Goal: Task Accomplishment & Management: Manage account settings

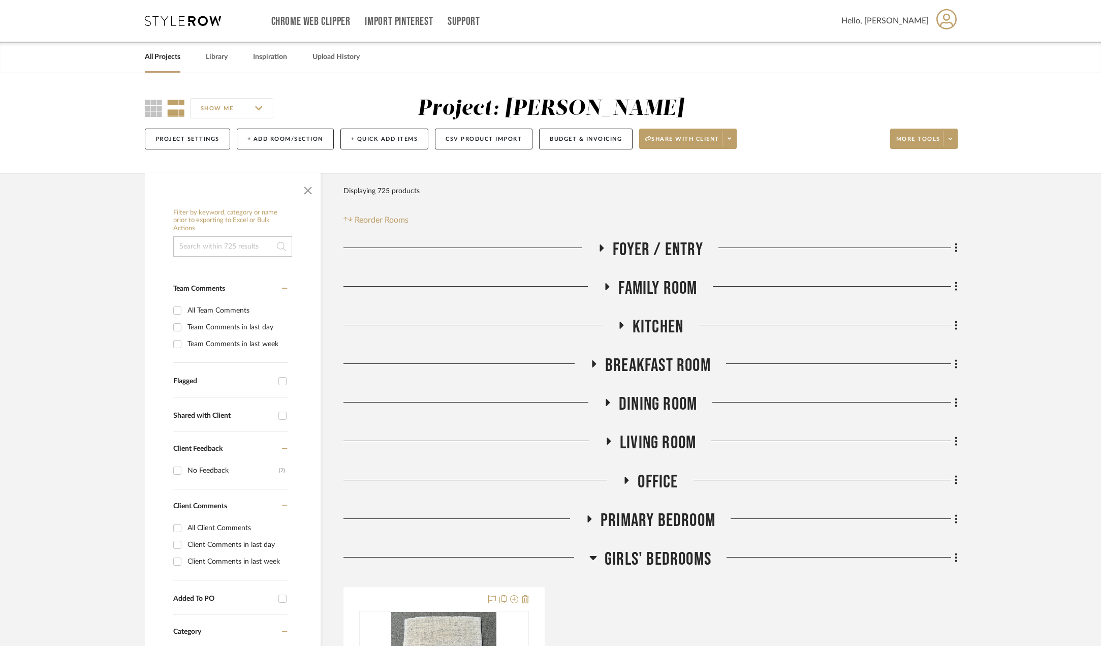
scroll to position [254, 0]
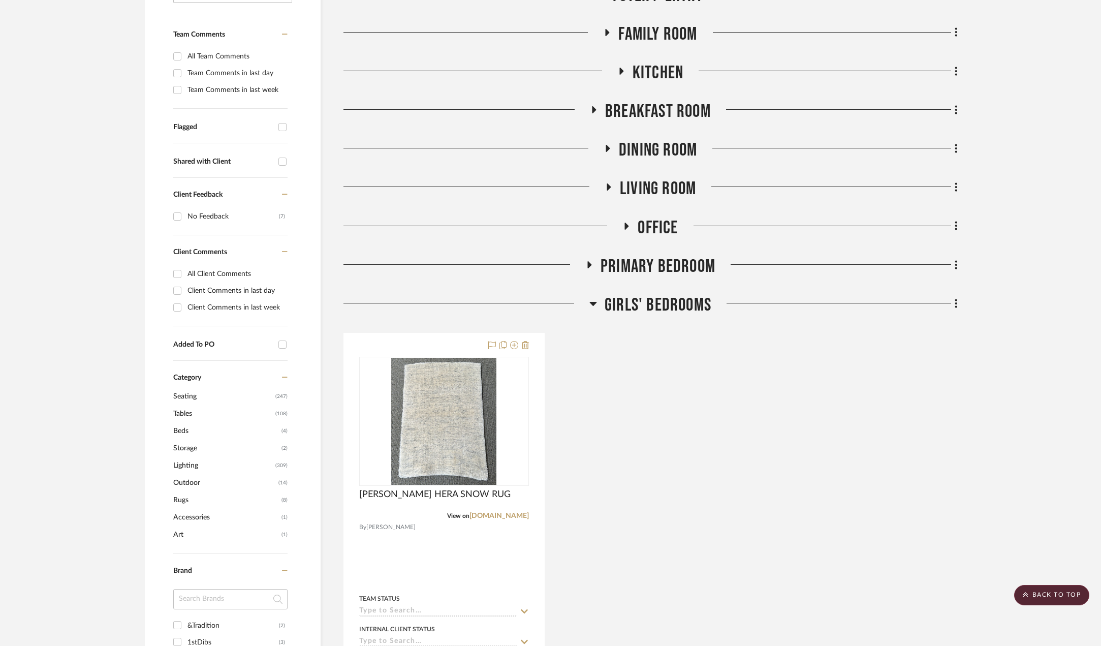
click at [626, 368] on div "[PERSON_NAME] HERA SNOW RUG View on [DOMAIN_NAME] By [PERSON_NAME] Team Status …" at bounding box center [651, 556] width 614 height 446
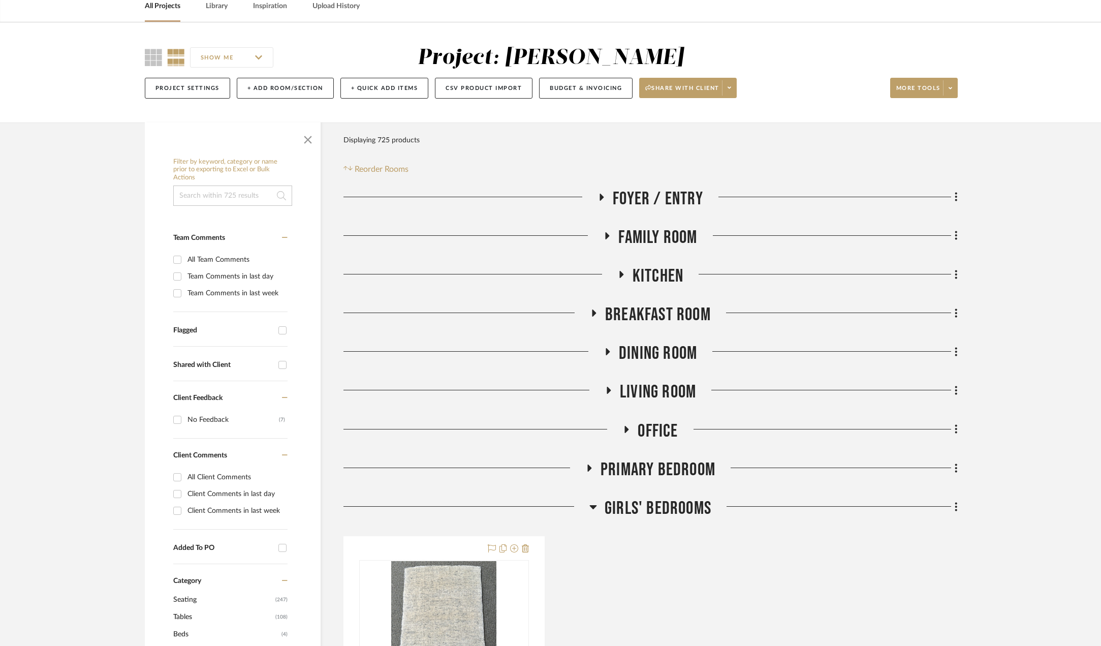
click at [593, 507] on icon at bounding box center [593, 507] width 7 height 4
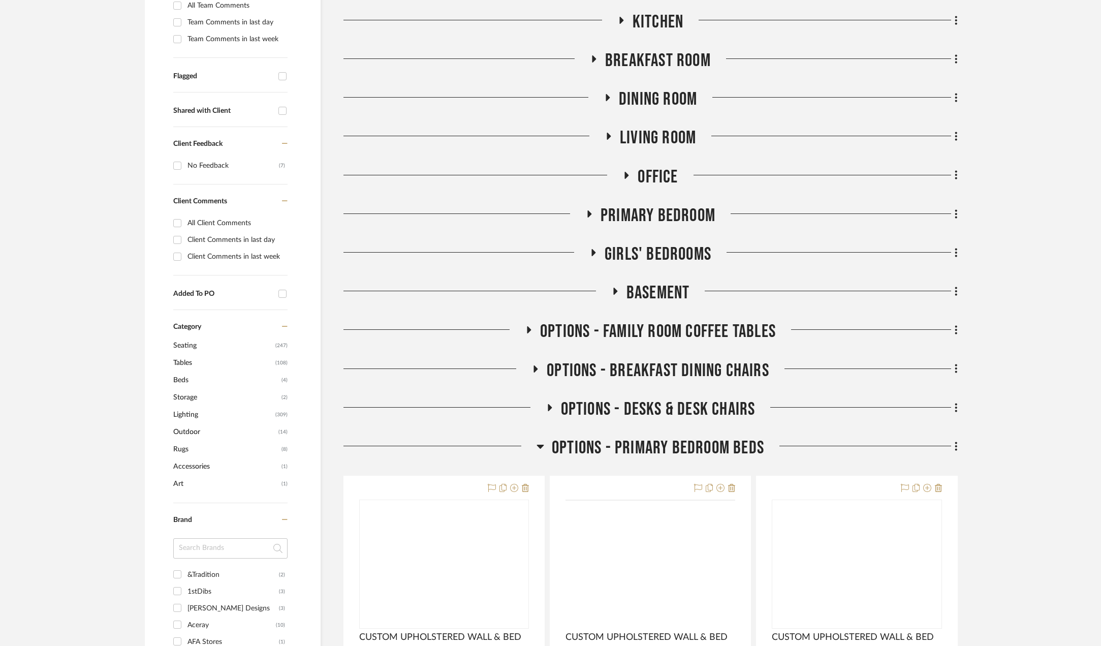
scroll to position [356, 0]
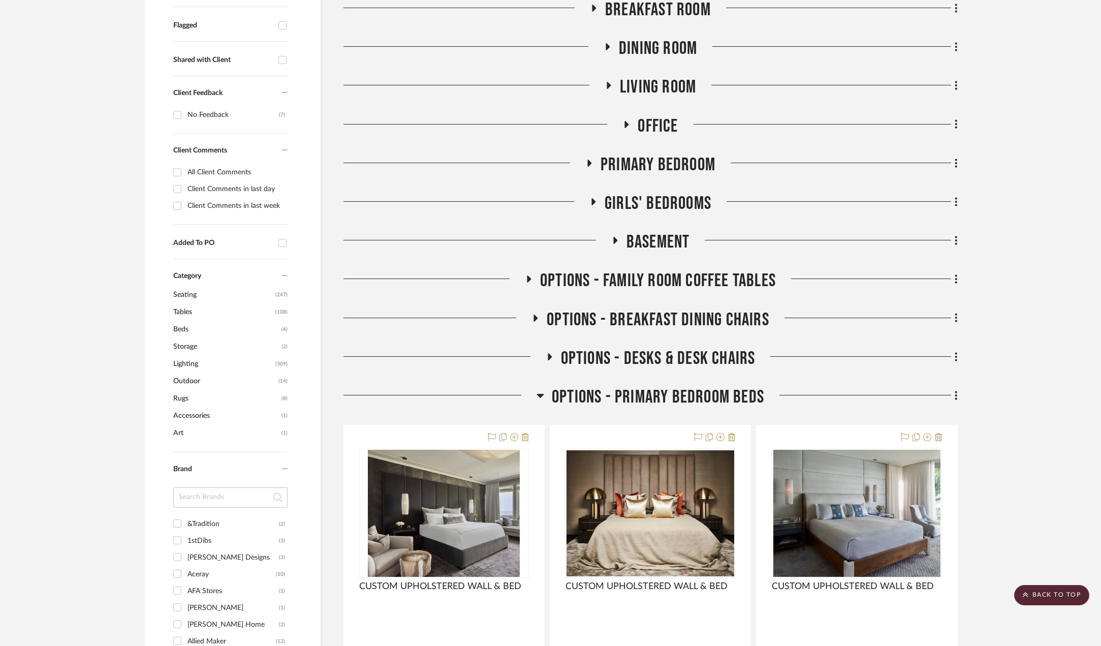
click at [542, 396] on icon at bounding box center [540, 396] width 7 height 4
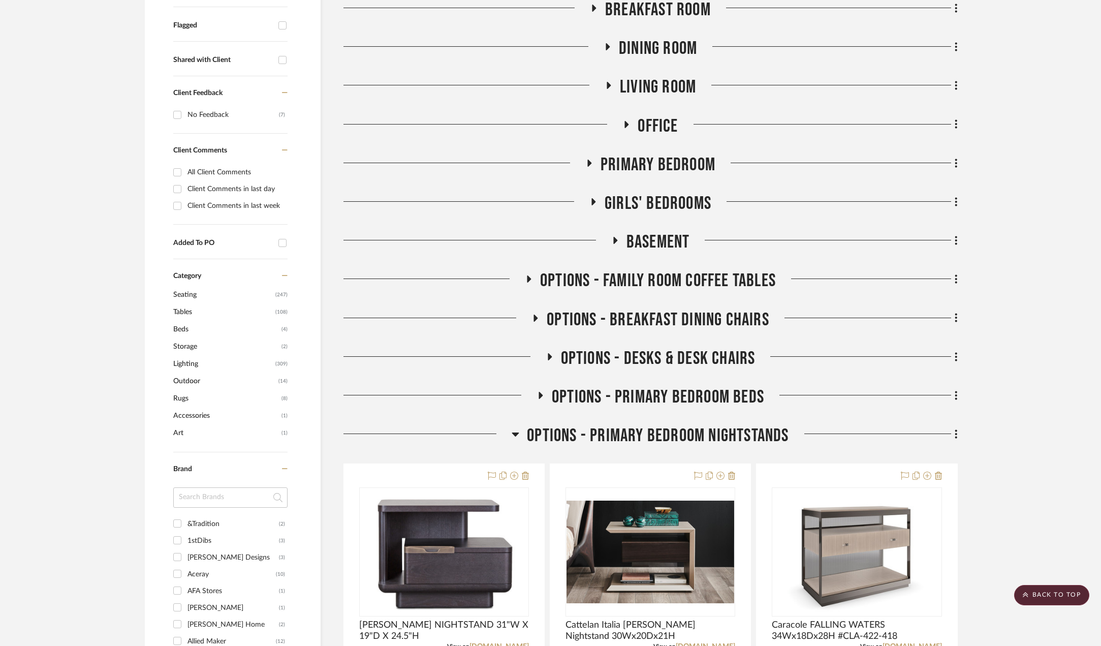
click at [515, 435] on icon at bounding box center [515, 435] width 7 height 4
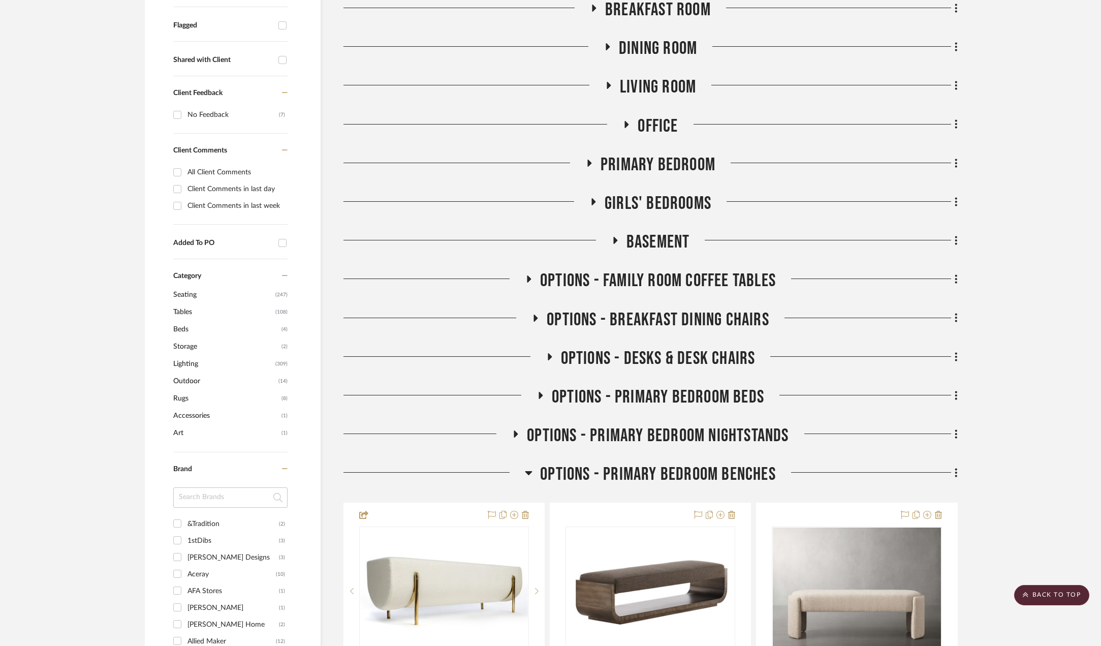
click at [531, 473] on icon at bounding box center [529, 473] width 7 height 4
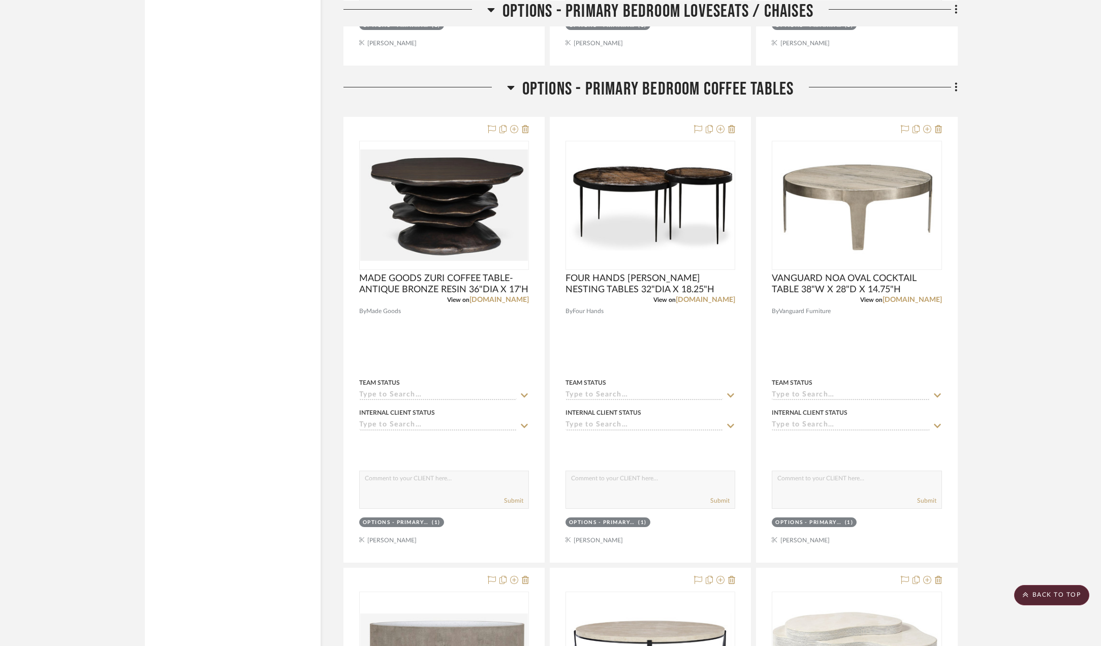
scroll to position [1372, 0]
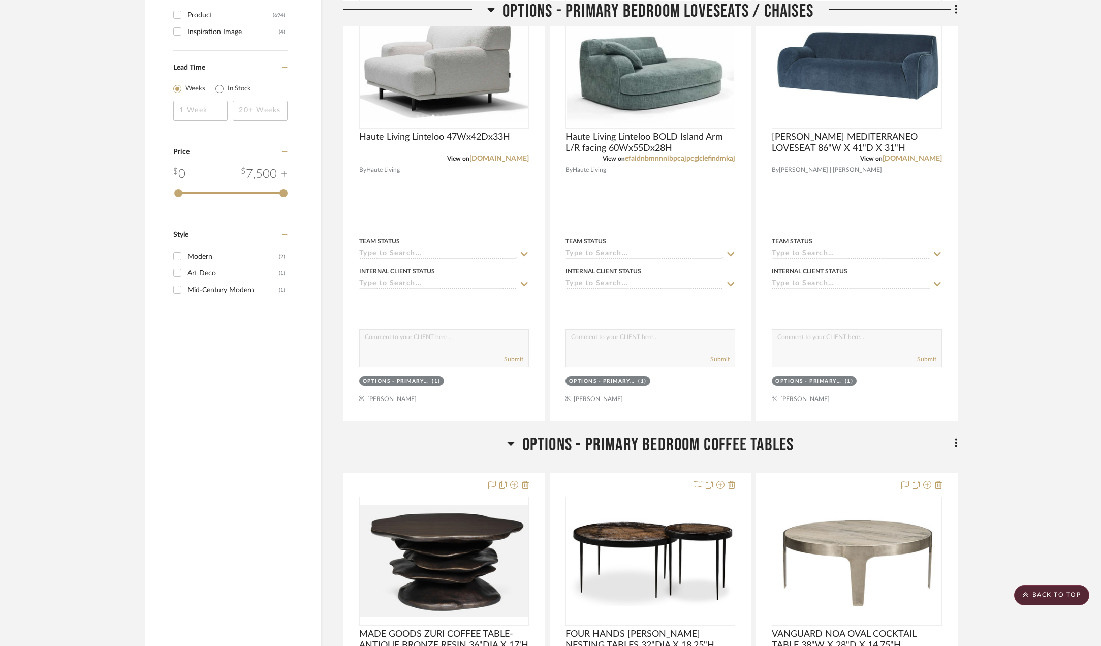
click at [510, 443] on icon at bounding box center [510, 444] width 7 height 4
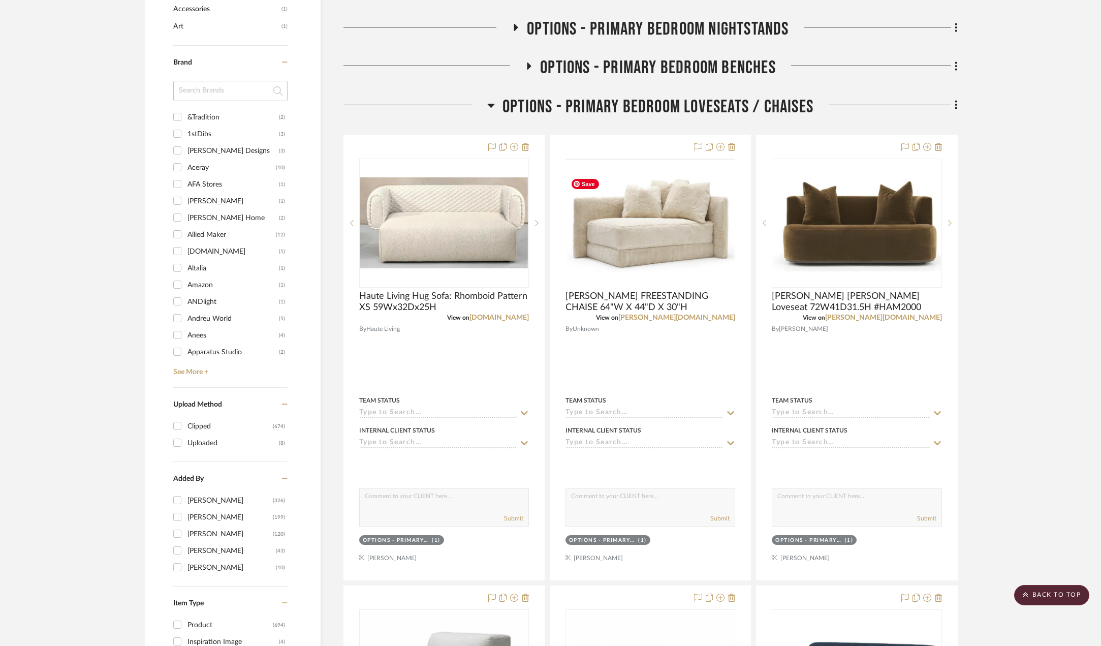
scroll to position [508, 0]
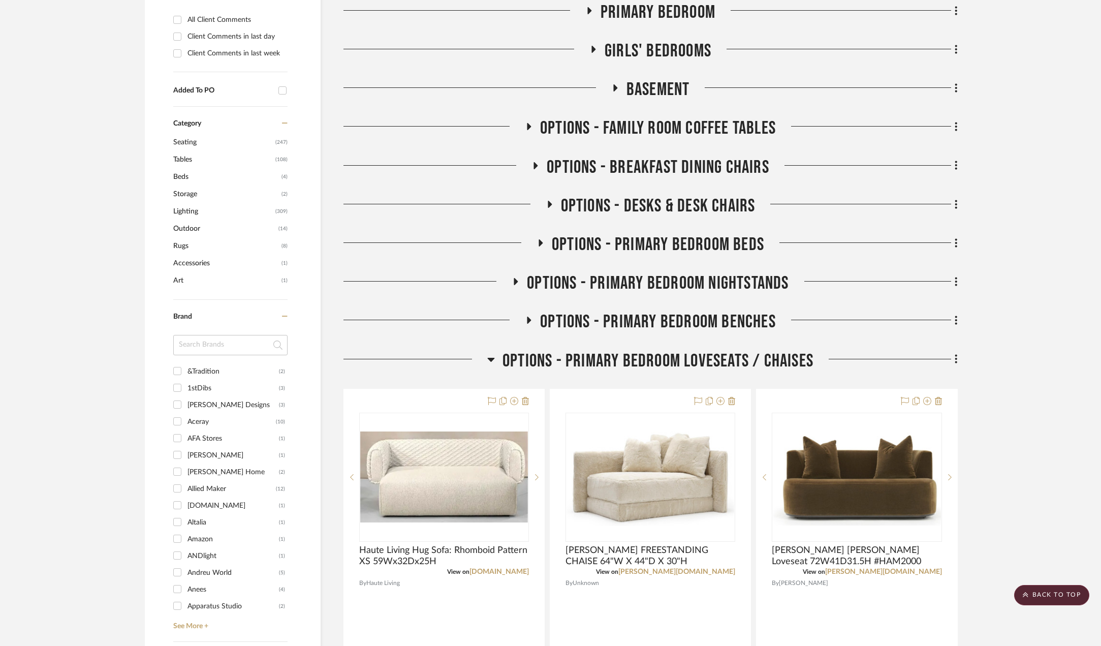
click at [489, 361] on icon at bounding box center [491, 359] width 8 height 12
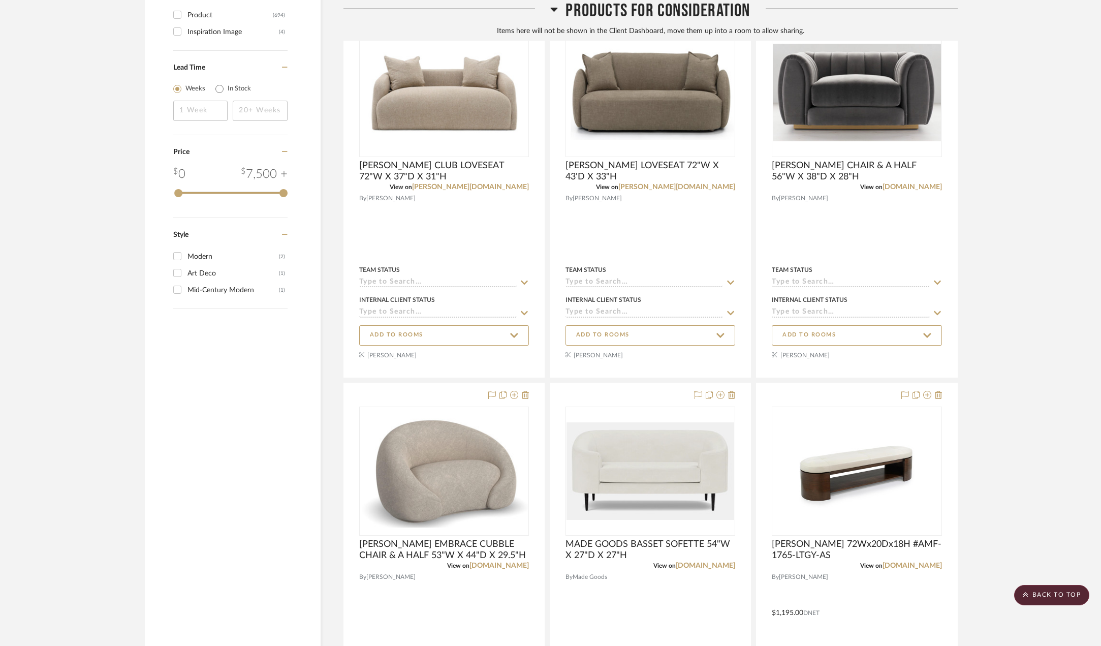
scroll to position [1067, 0]
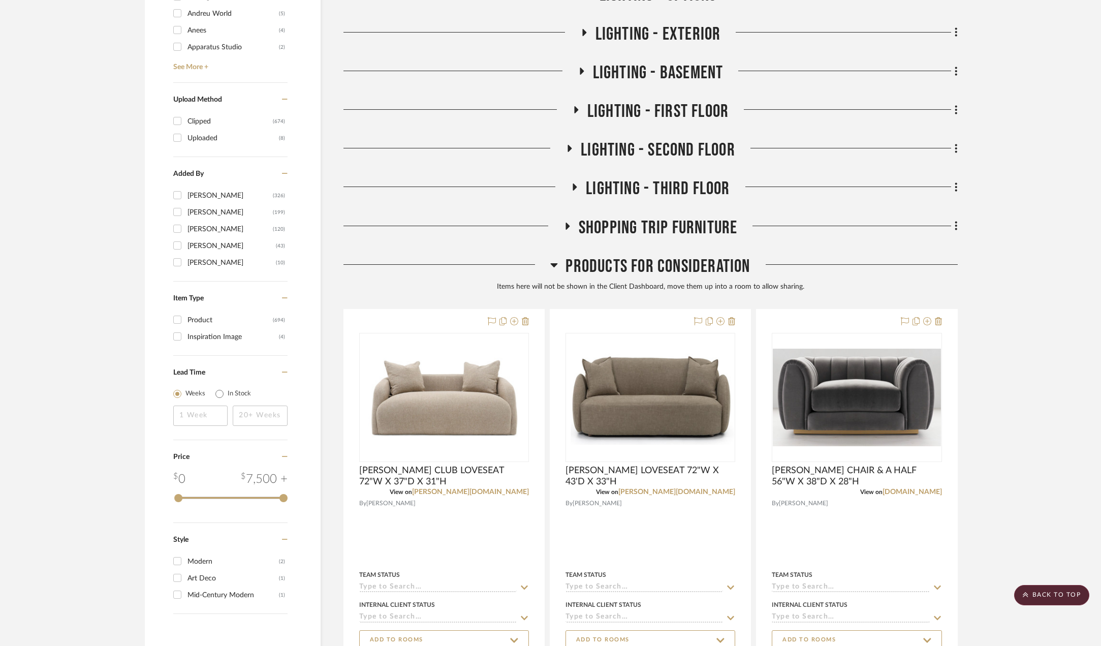
click at [558, 268] on icon at bounding box center [554, 265] width 8 height 12
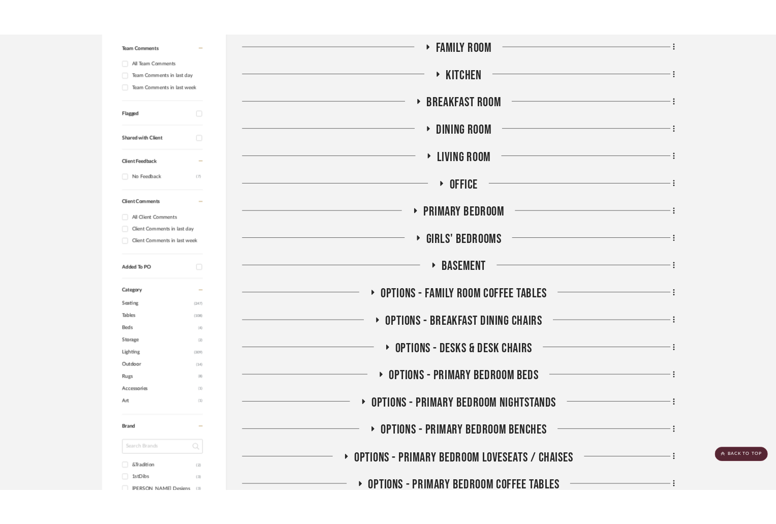
scroll to position [0, 0]
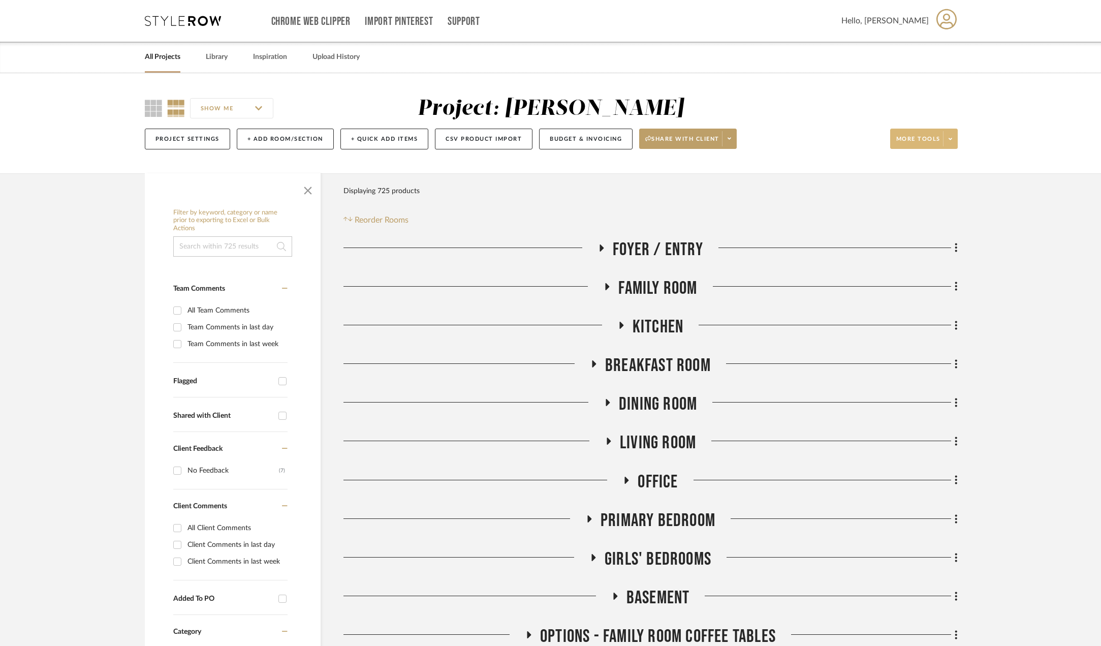
click at [952, 139] on span at bounding box center [950, 138] width 14 height 15
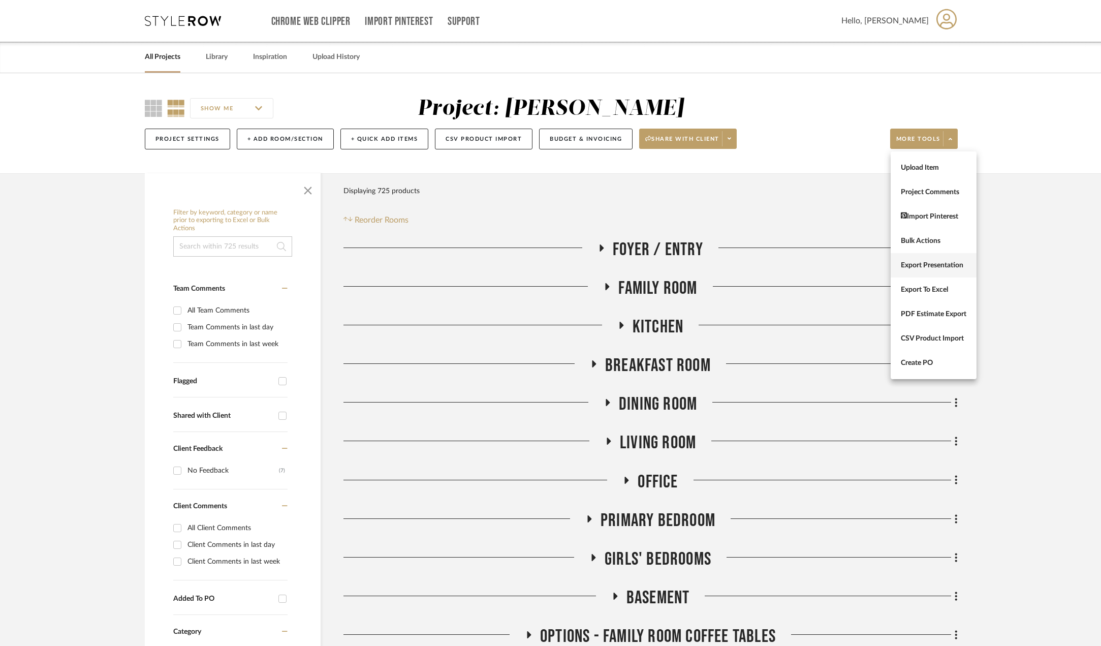
click at [936, 261] on span "Export Presentation" at bounding box center [934, 265] width 66 height 9
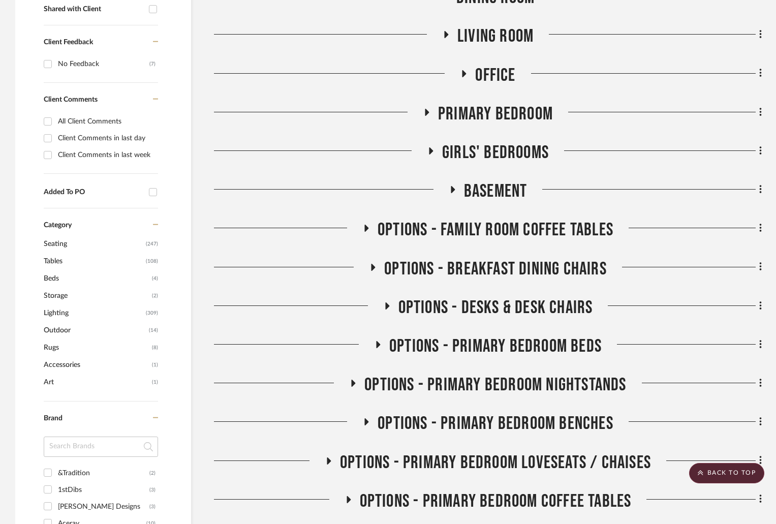
scroll to position [712, 0]
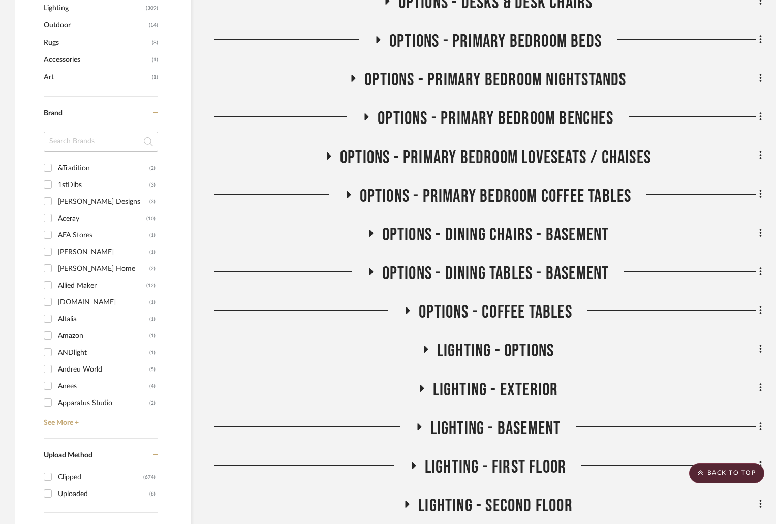
click at [424, 346] on icon at bounding box center [425, 350] width 12 height 8
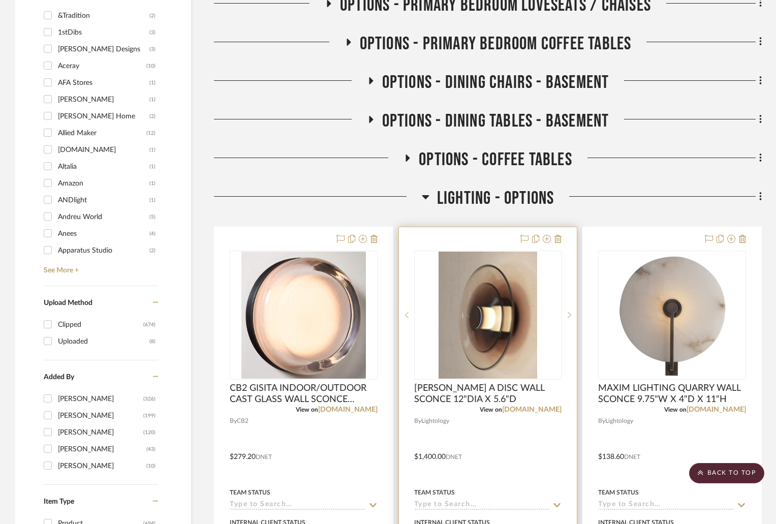
scroll to position [966, 0]
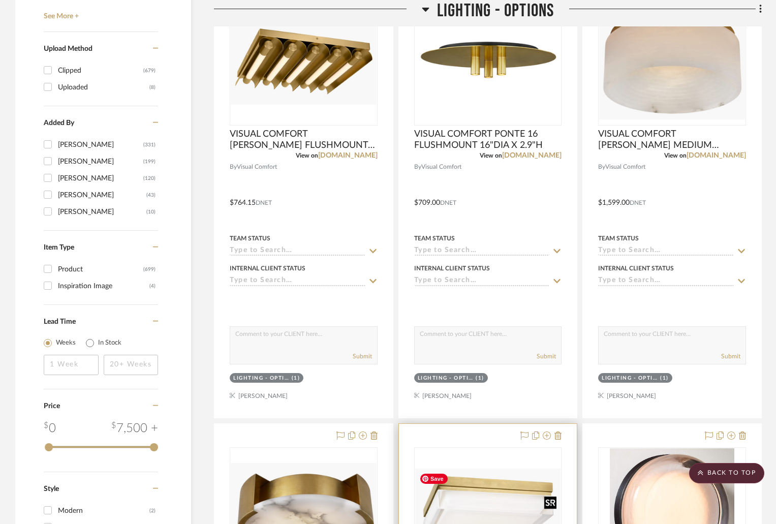
scroll to position [966, 0]
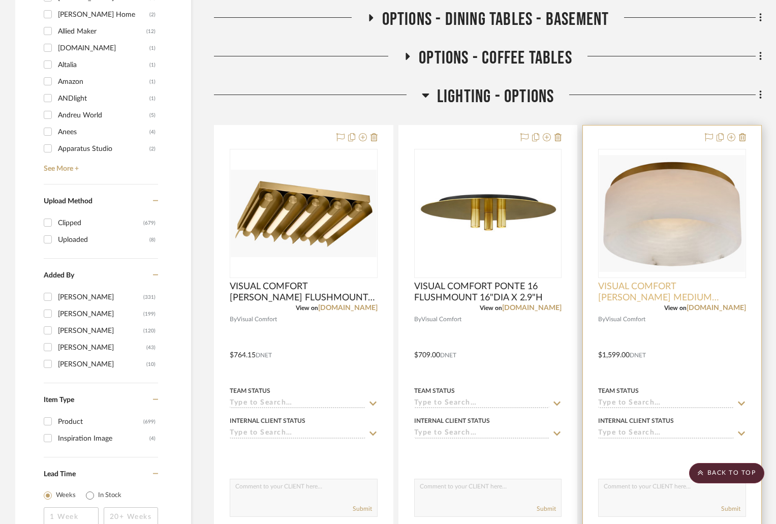
click at [692, 289] on span "VISUAL COMFORT [PERSON_NAME] MEDIUM FLUSHMOUNT 12"DIA X 5"H" at bounding box center [672, 292] width 148 height 22
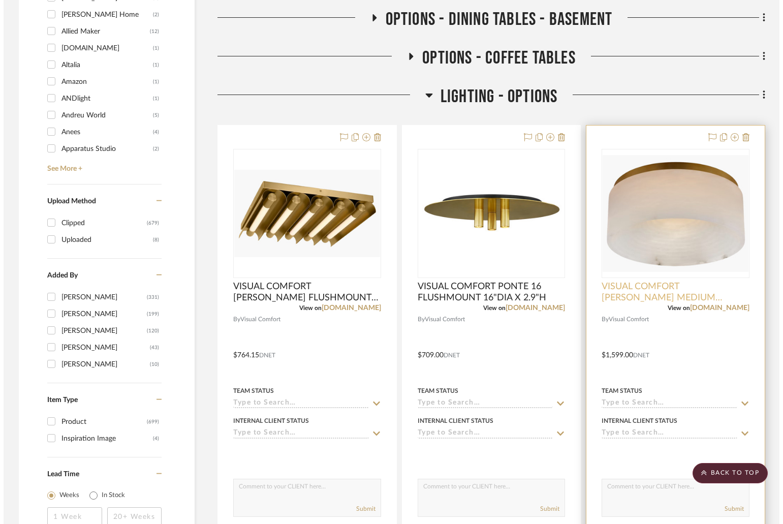
scroll to position [0, 0]
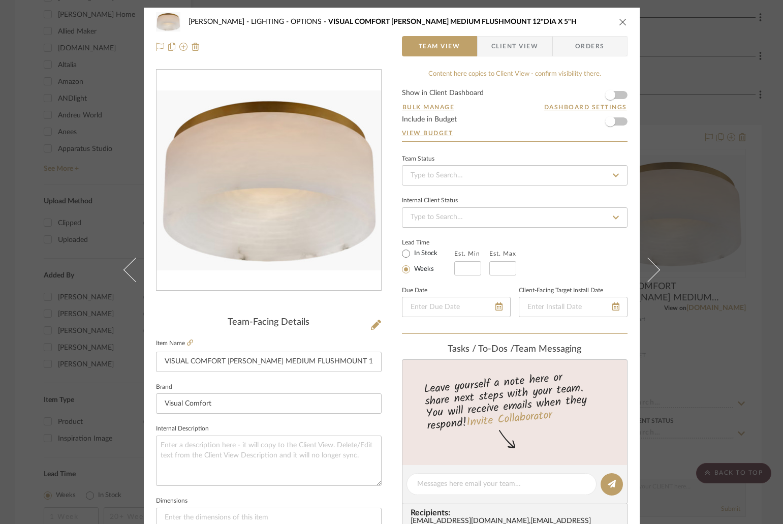
click at [191, 343] on fieldset "Item Name VISUAL COMFORT [PERSON_NAME] MEDIUM FLUSHMOUNT 12"DIA X 5"H" at bounding box center [269, 354] width 226 height 36
click at [187, 342] on icon at bounding box center [190, 342] width 6 height 6
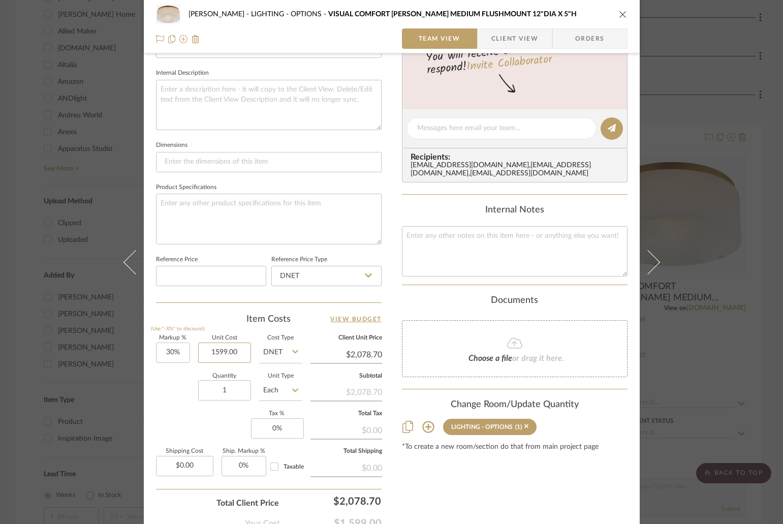
paste input "959.4"
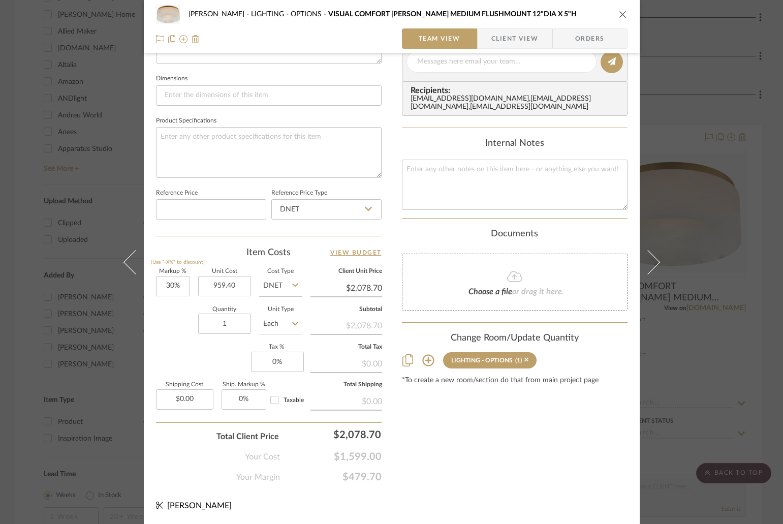
type input "$959.40"
click at [611, 10] on div "[PERSON_NAME] LIGHTING - OPTIONS VISUAL COMFORT [PERSON_NAME] MEDIUM FLUSHMOUNT…" at bounding box center [392, 14] width 472 height 20
click at [619, 13] on icon "close" at bounding box center [623, 14] width 8 height 8
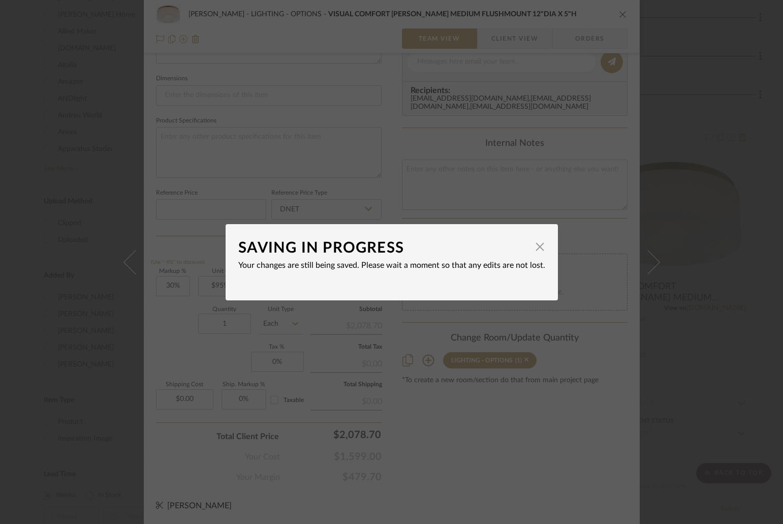
type input "$1,247.22"
click at [538, 245] on span "button" at bounding box center [540, 247] width 20 height 20
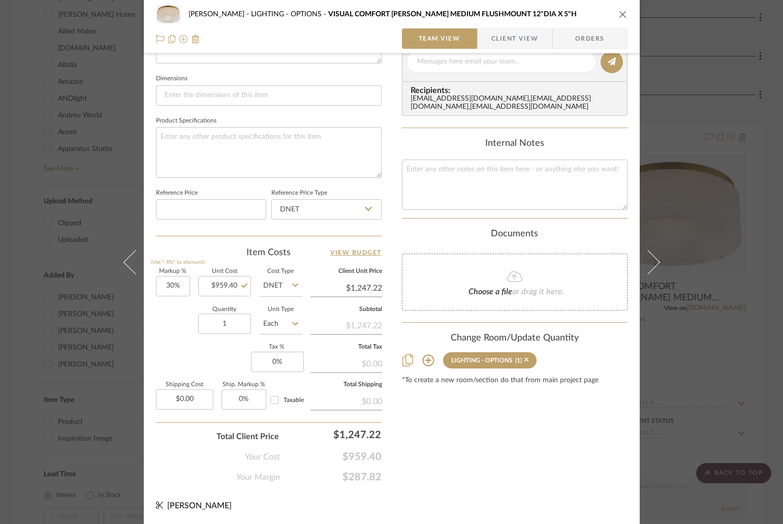
click at [625, 12] on div "[PERSON_NAME] LIGHTING - OPTIONS VISUAL COMFORT [PERSON_NAME] MEDIUM FLUSHMOUNT…" at bounding box center [392, 26] width 496 height 53
click at [623, 11] on icon "close" at bounding box center [623, 14] width 8 height 8
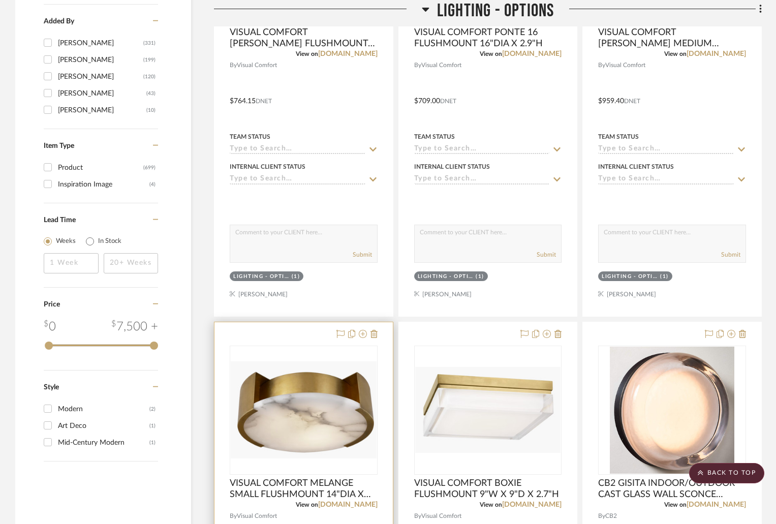
scroll to position [1372, 0]
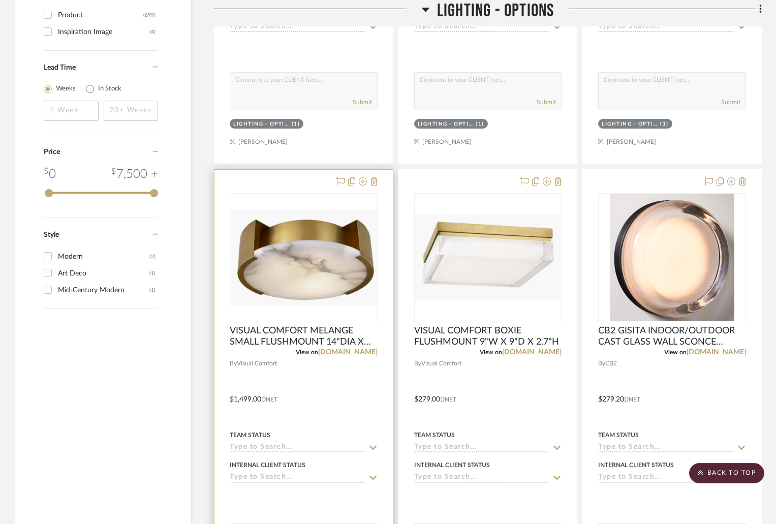
click at [349, 356] on div "View on [DOMAIN_NAME]" at bounding box center [304, 352] width 148 height 9
click at [354, 354] on link "[DOMAIN_NAME]" at bounding box center [347, 352] width 59 height 7
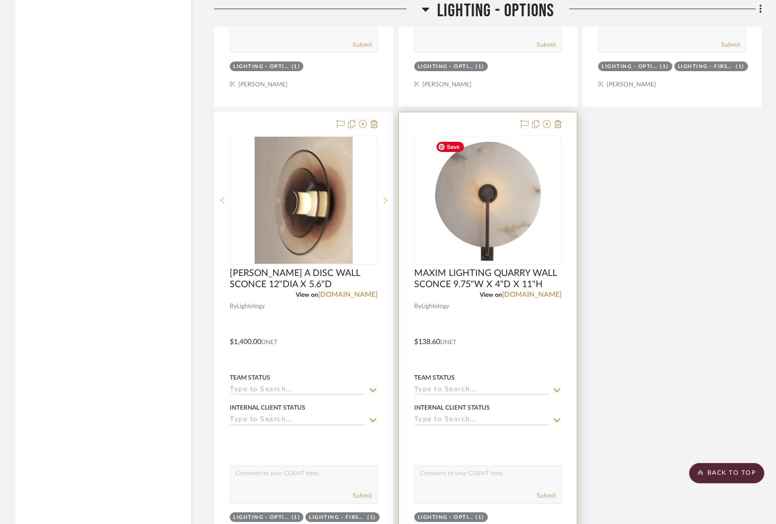
scroll to position [1626, 0]
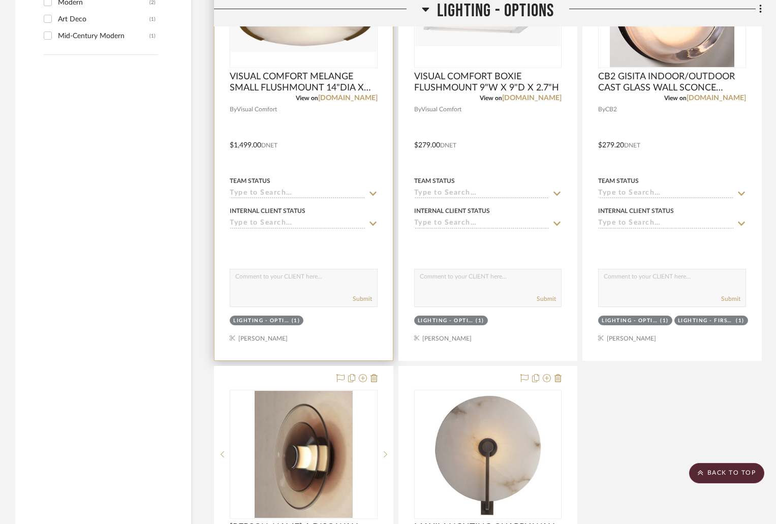
click at [344, 149] on div at bounding box center [303, 138] width 178 height 445
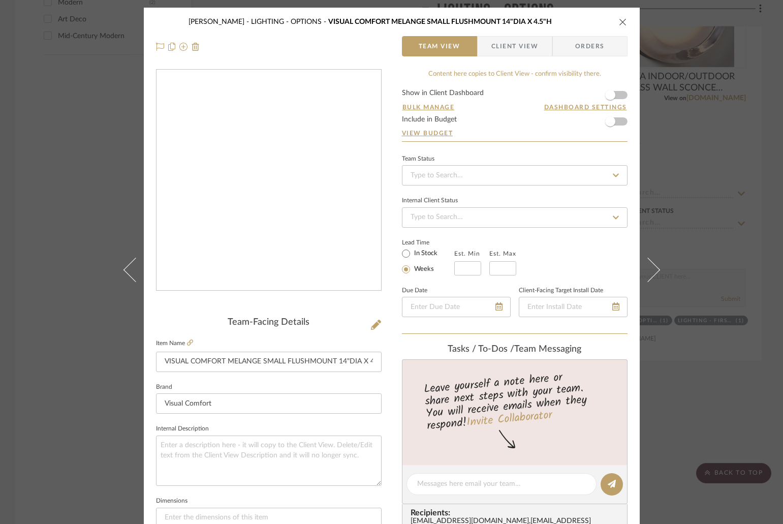
scroll to position [305, 0]
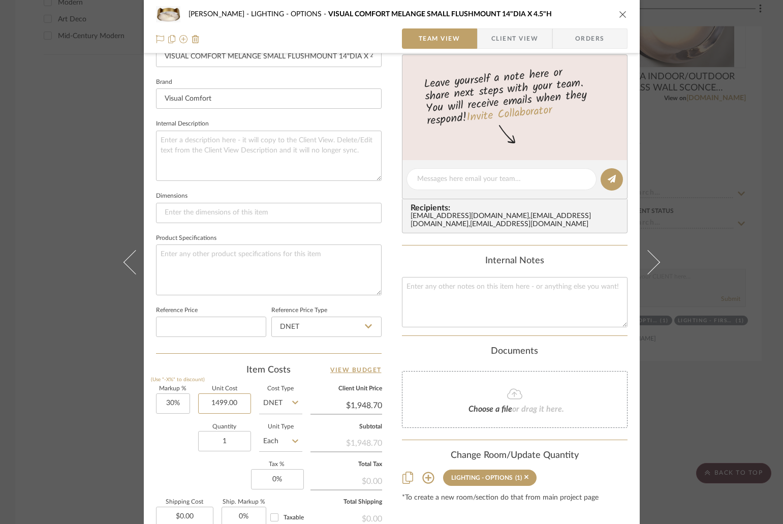
paste input "899.4"
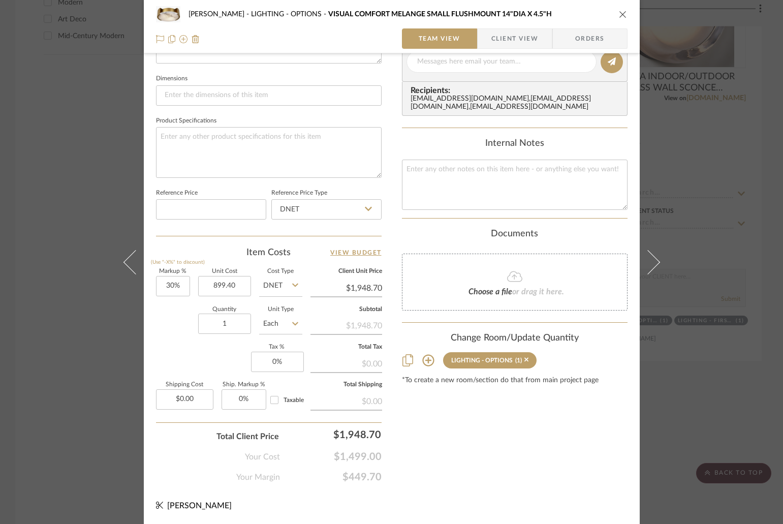
type input "$899.40"
click at [620, 15] on icon "close" at bounding box center [623, 14] width 8 height 8
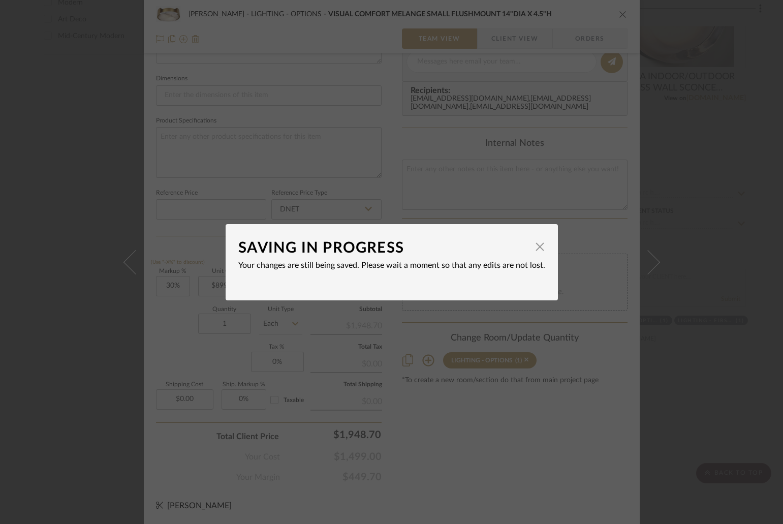
type input "$1,169.22"
click at [537, 243] on span "button" at bounding box center [540, 247] width 20 height 20
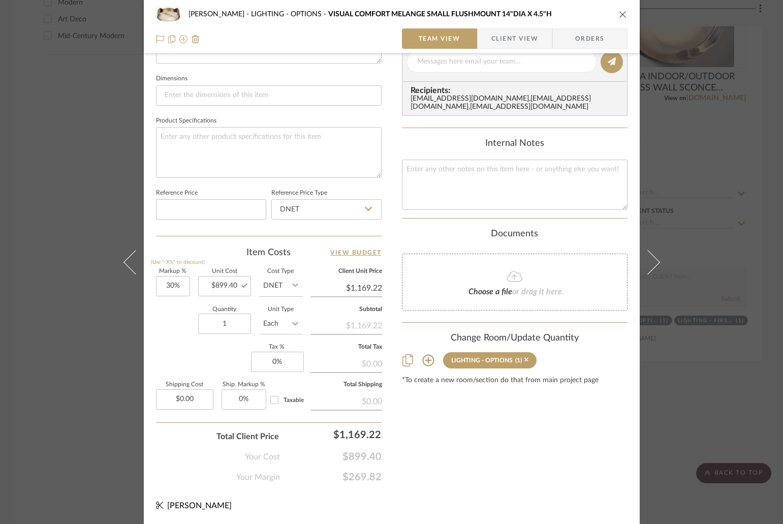
click at [619, 10] on button "close" at bounding box center [623, 14] width 9 height 9
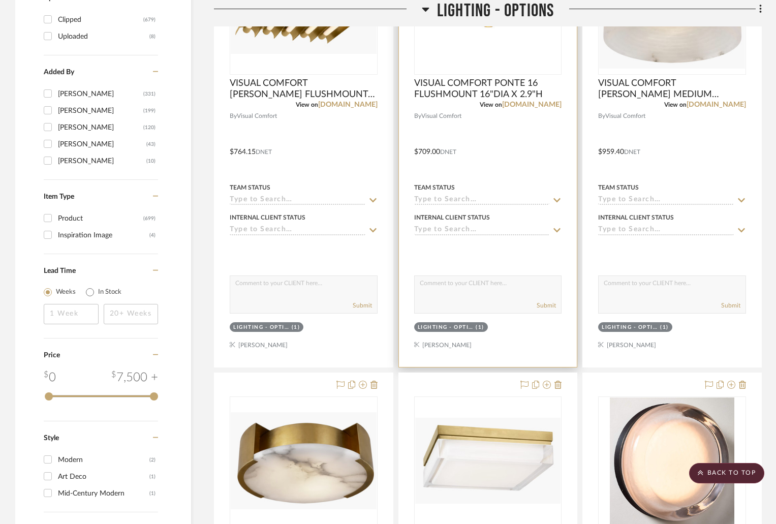
scroll to position [966, 0]
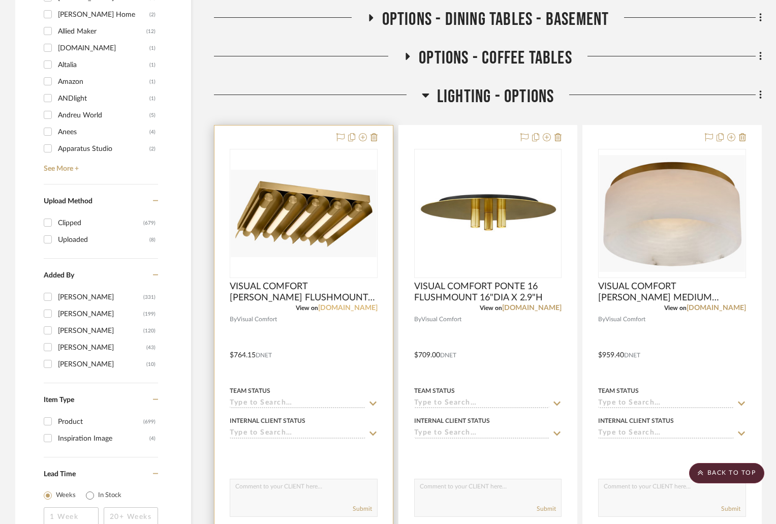
click at [356, 308] on link "[DOMAIN_NAME]" at bounding box center [347, 307] width 59 height 7
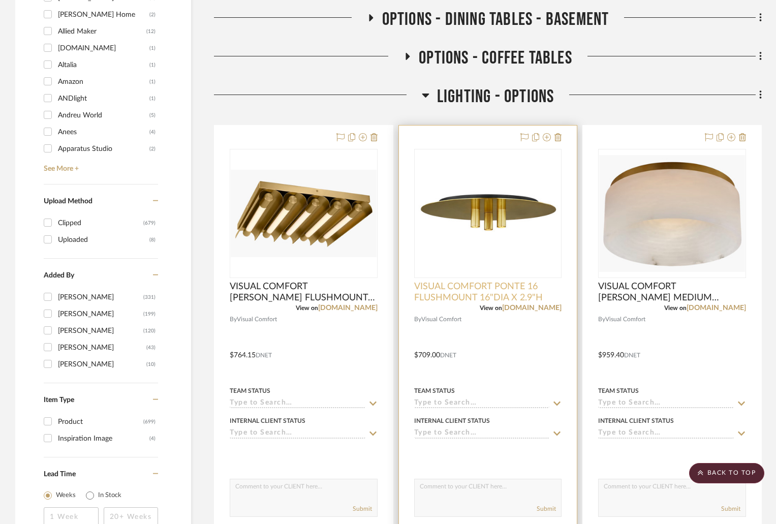
click at [506, 298] on span "VISUAL COMFORT PONTE 16 FLUSHMOUNT 16"DIA X 2.9"H" at bounding box center [488, 292] width 148 height 22
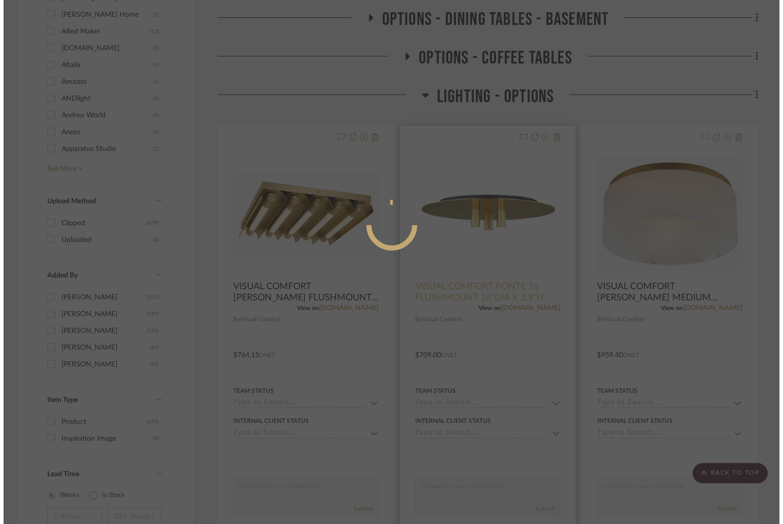
scroll to position [0, 0]
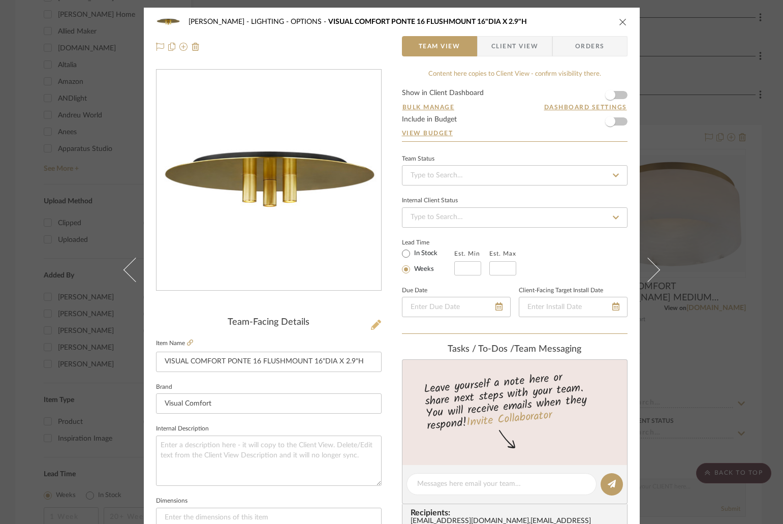
click at [371, 326] on icon at bounding box center [376, 325] width 10 height 10
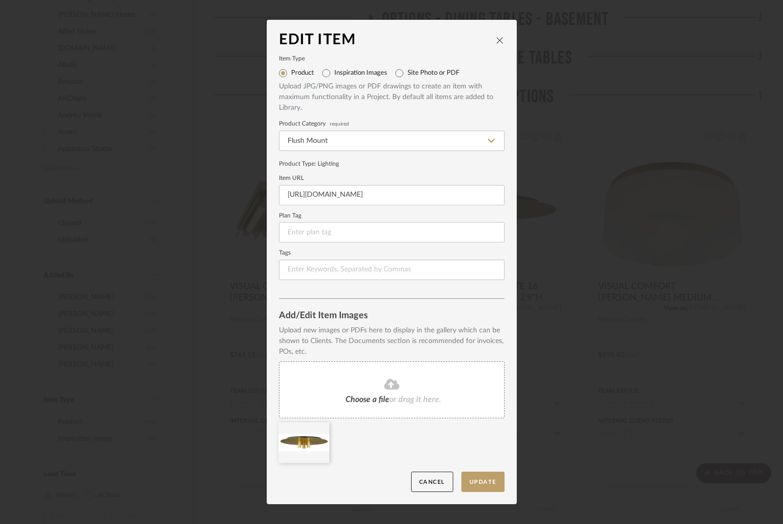
click at [499, 42] on icon "close" at bounding box center [500, 40] width 8 height 8
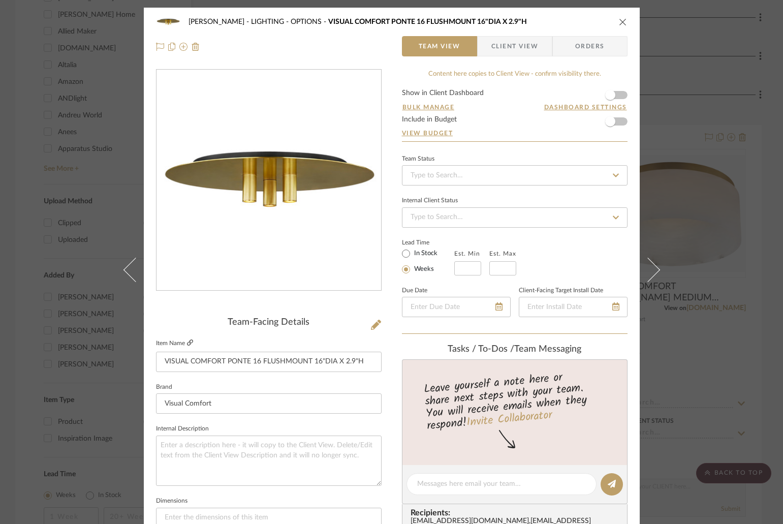
click at [189, 345] on icon at bounding box center [190, 342] width 6 height 6
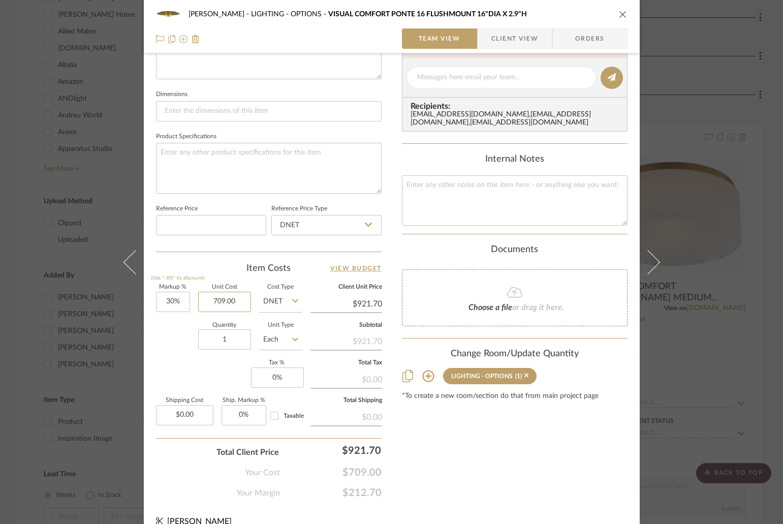
paste input "475.03"
type input "$475.03"
click at [621, 8] on div "[PERSON_NAME] LIGHTING - OPTIONS VISUAL COMFORT PONTE 16 FLUSHMOUNT 16"DIA X 2.…" at bounding box center [392, 14] width 472 height 20
click at [622, 11] on icon "close" at bounding box center [623, 14] width 8 height 8
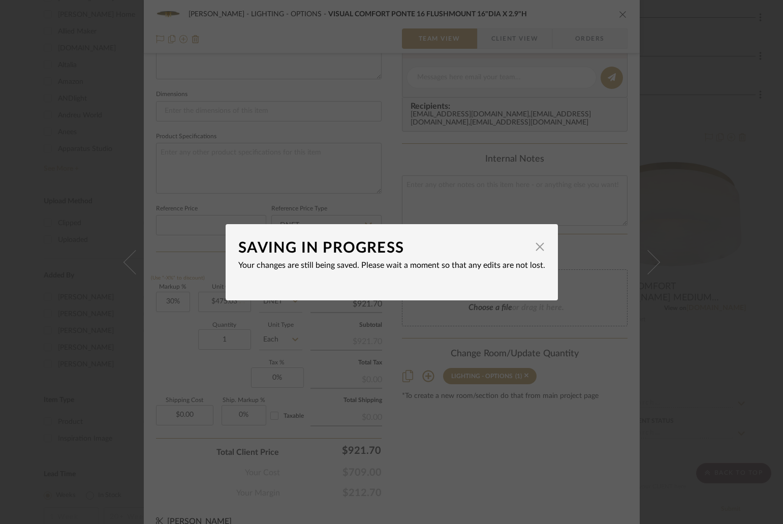
type input "$617.54"
click at [539, 243] on span "button" at bounding box center [540, 247] width 20 height 20
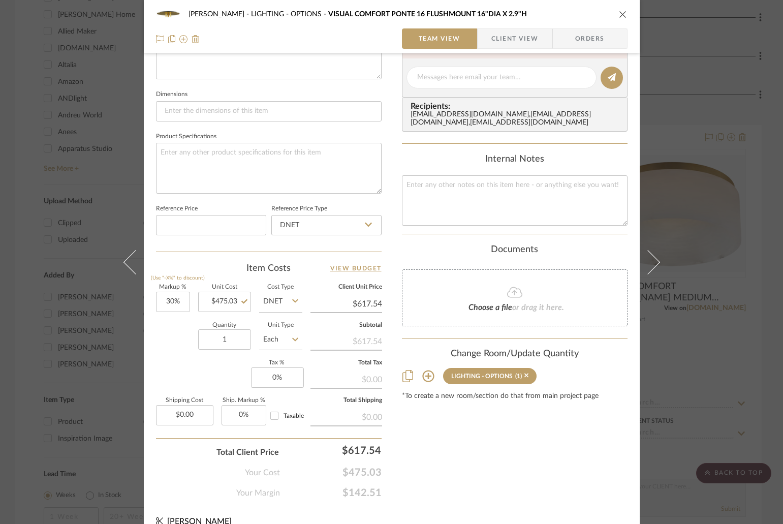
click at [619, 16] on icon "close" at bounding box center [623, 14] width 8 height 8
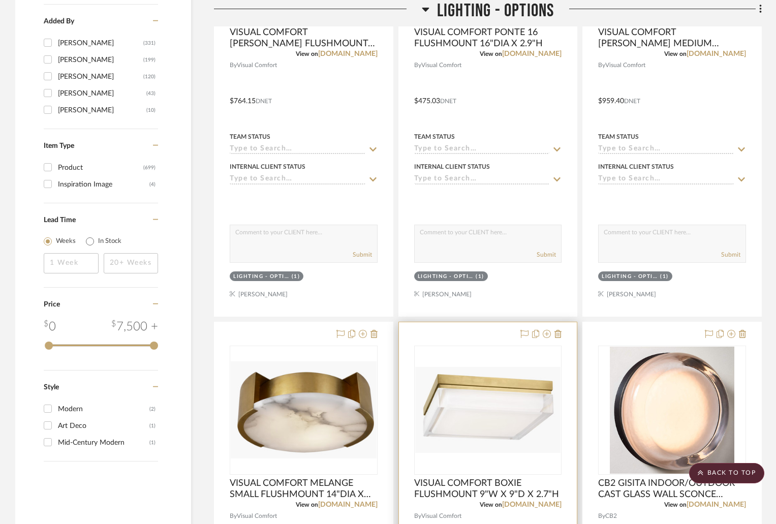
scroll to position [1525, 0]
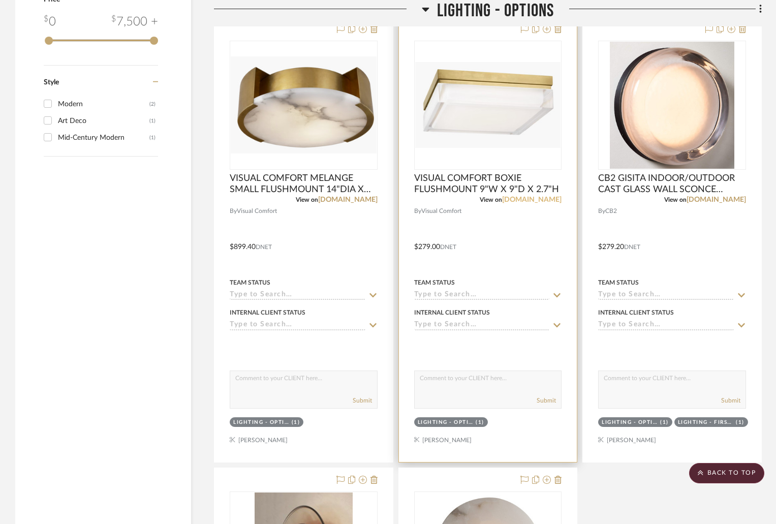
click at [516, 200] on link "[DOMAIN_NAME]" at bounding box center [531, 199] width 59 height 7
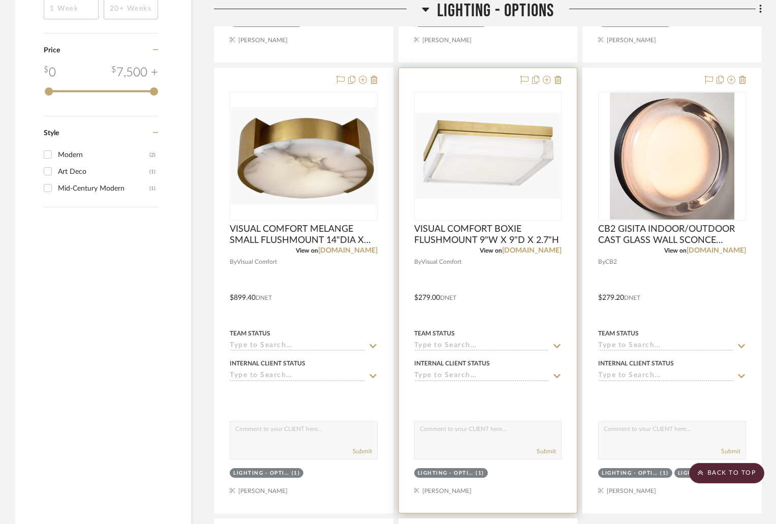
scroll to position [1423, 0]
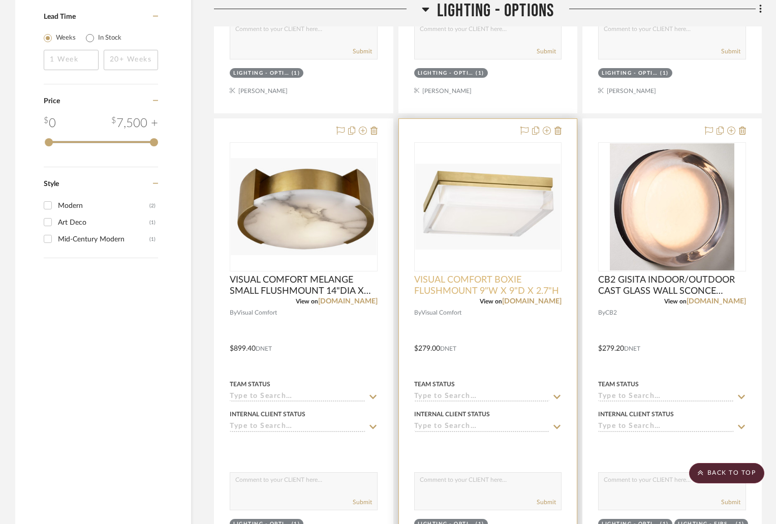
click at [465, 293] on span "VISUAL COMFORT BOXIE FLUSHMOUNT 9"W X 9"D X 2.7"H" at bounding box center [488, 285] width 148 height 22
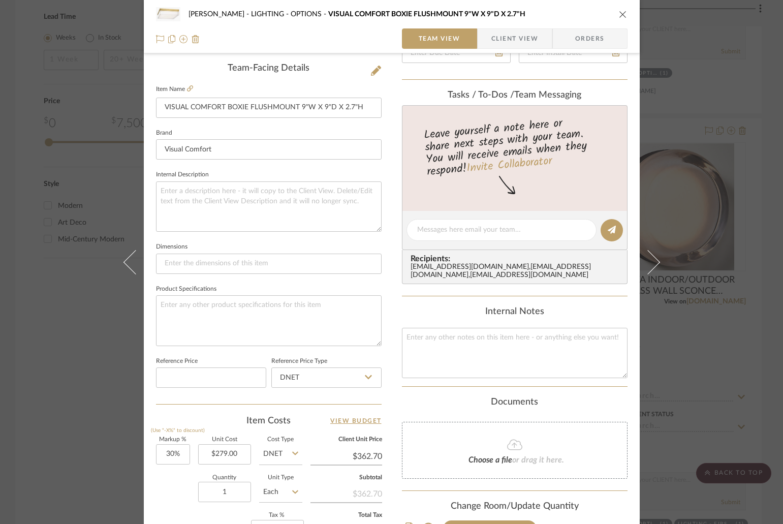
scroll to position [407, 0]
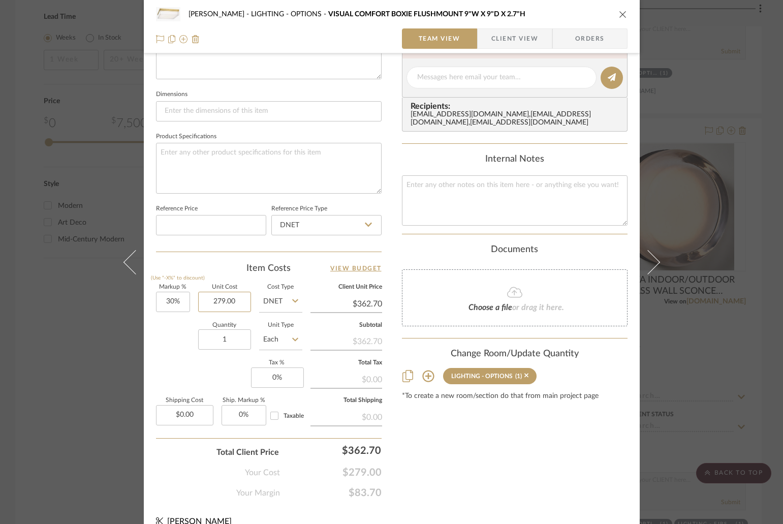
paste input "186.93"
type input "$186.93"
click at [621, 11] on icon "close" at bounding box center [623, 14] width 8 height 8
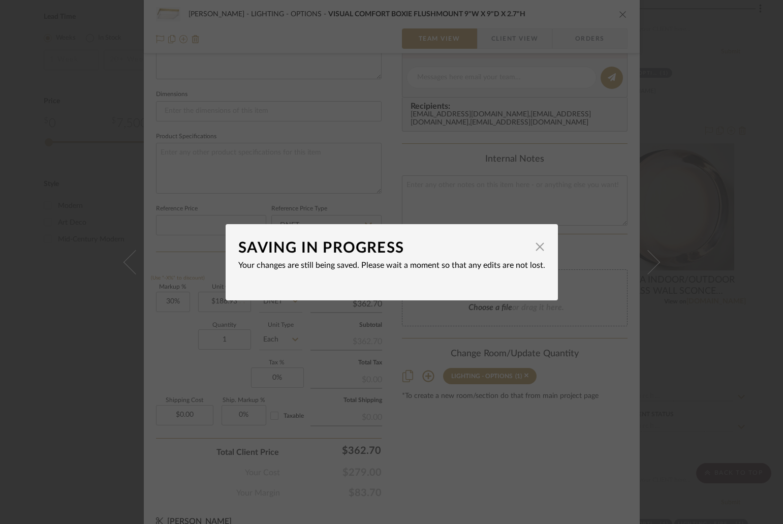
type input "$243.01"
click at [538, 244] on span "button" at bounding box center [540, 247] width 20 height 20
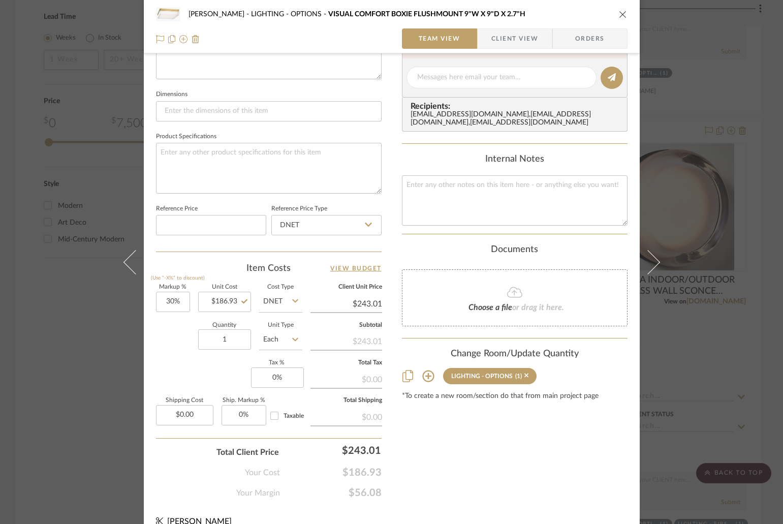
click at [615, 8] on div "[PERSON_NAME] LIGHTING - OPTIONS VISUAL COMFORT BOXIE FLUSHMOUNT 9"W X 9"D X 2.…" at bounding box center [392, 14] width 472 height 20
click at [619, 11] on icon "close" at bounding box center [623, 14] width 8 height 8
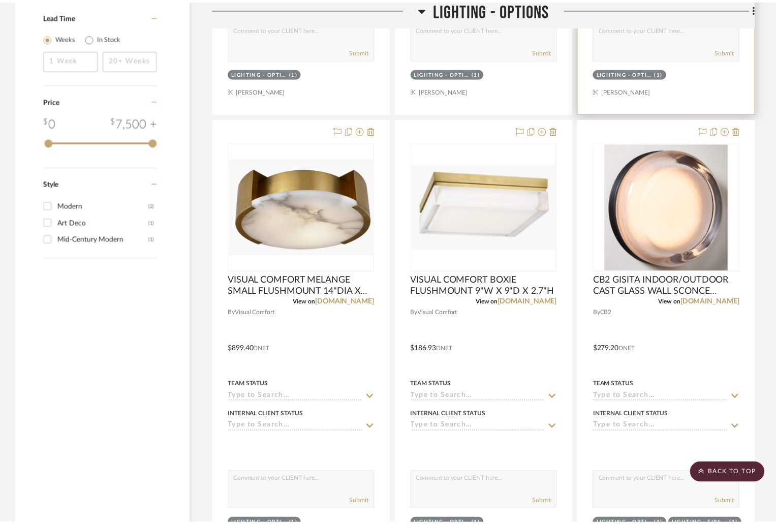
scroll to position [1423, 0]
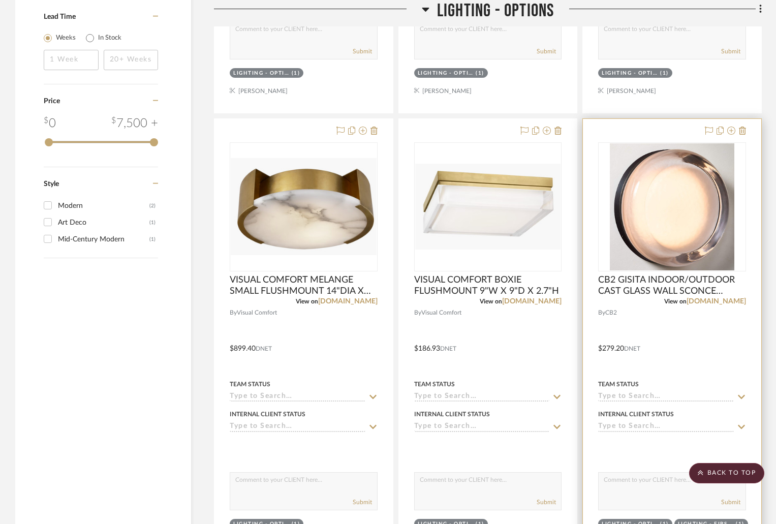
click at [736, 132] on div at bounding box center [723, 131] width 45 height 12
click at [730, 132] on icon at bounding box center [731, 131] width 8 height 8
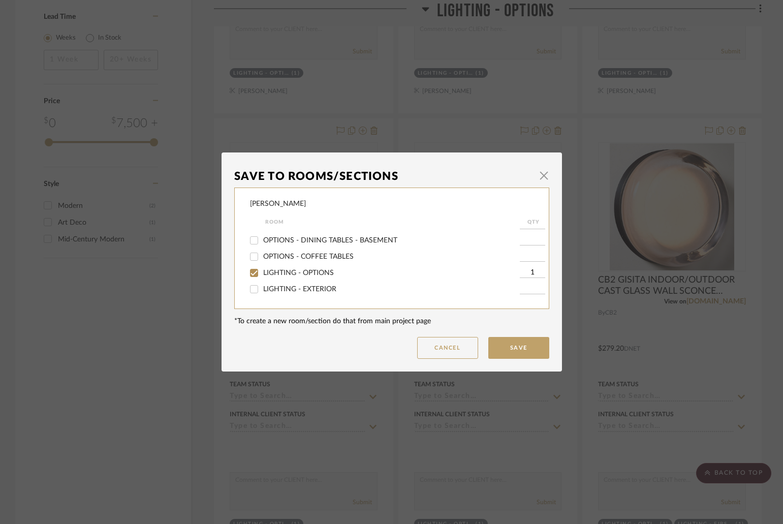
scroll to position [385, 0]
click at [317, 258] on span "LIGHTING - SECOND FLOOR" at bounding box center [310, 257] width 95 height 7
click at [262, 258] on input "LIGHTING - SECOND FLOOR" at bounding box center [254, 258] width 16 height 16
checkbox input "true"
type input "1"
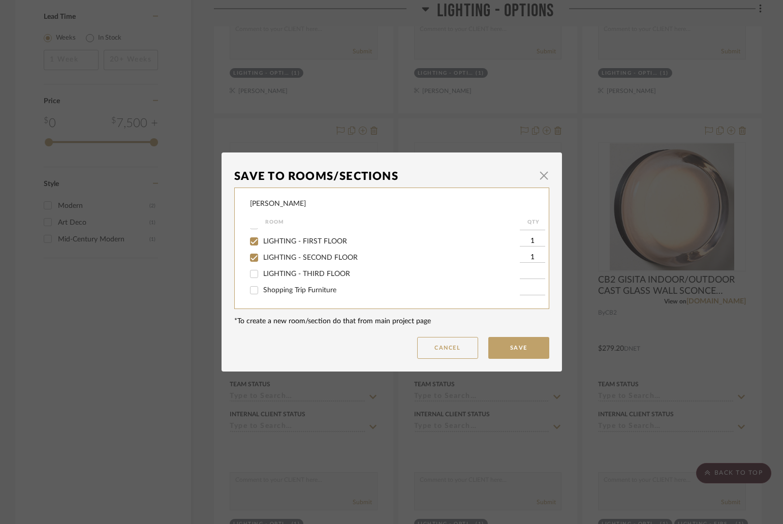
click at [317, 258] on span "LIGHTING - SECOND FLOOR" at bounding box center [310, 257] width 95 height 7
click at [262, 258] on input "LIGHTING - SECOND FLOOR" at bounding box center [254, 258] width 16 height 16
checkbox input "false"
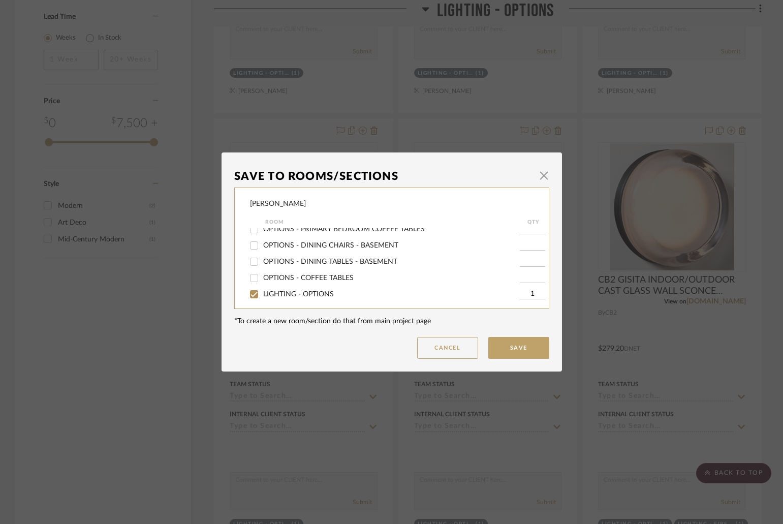
click at [285, 289] on div "LIGHTING - OPTIONS" at bounding box center [385, 294] width 270 height 16
click at [287, 292] on span "LIGHTING - OPTIONS" at bounding box center [298, 294] width 71 height 7
click at [262, 292] on input "LIGHTING - OPTIONS" at bounding box center [254, 294] width 16 height 16
checkbox input "false"
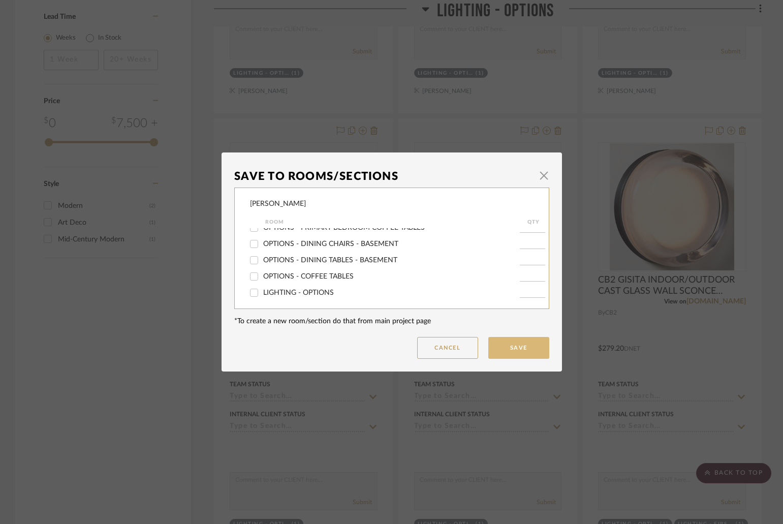
click at [511, 347] on button "Save" at bounding box center [518, 348] width 61 height 22
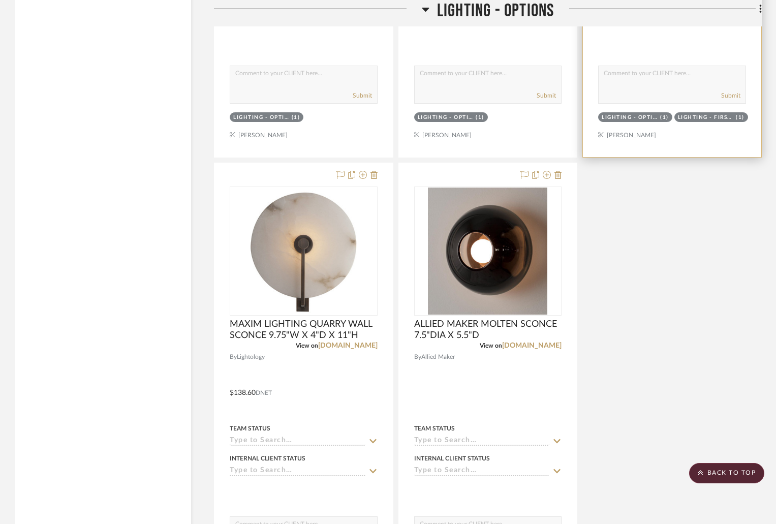
scroll to position [2084, 0]
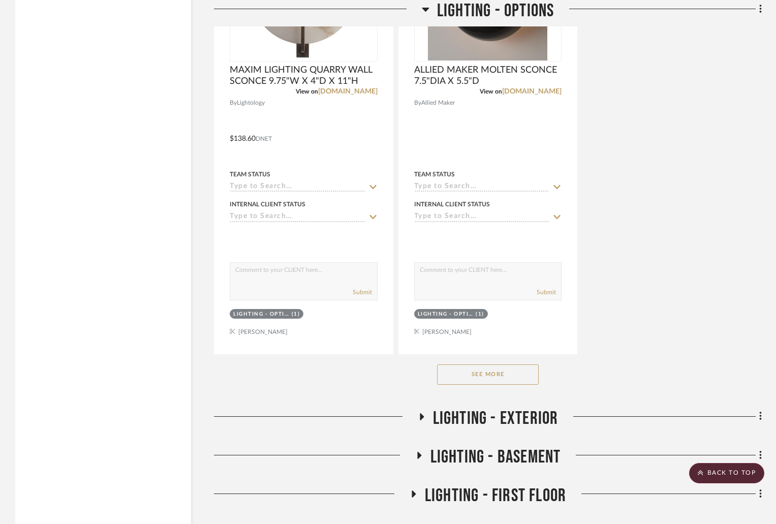
click at [499, 370] on button "See More" at bounding box center [488, 374] width 102 height 20
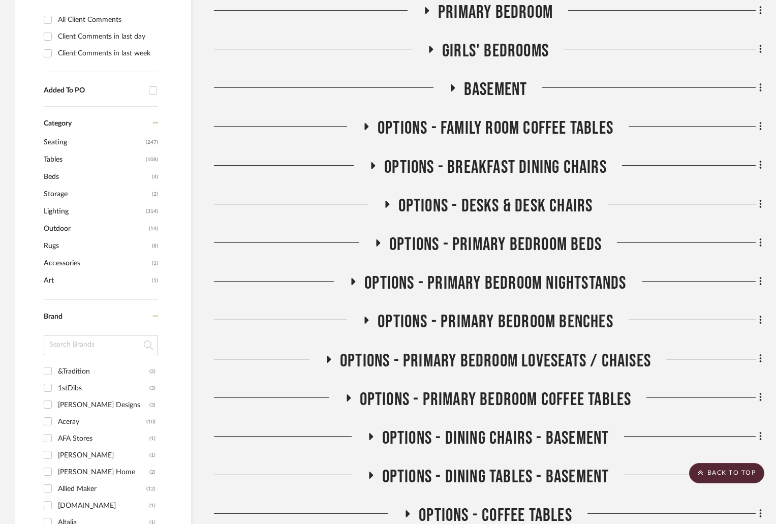
scroll to position [254, 0]
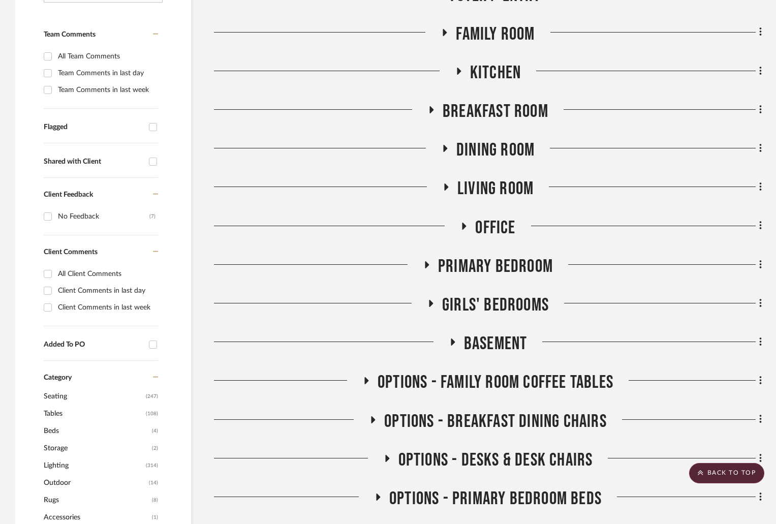
click at [437, 111] on icon at bounding box center [431, 110] width 12 height 8
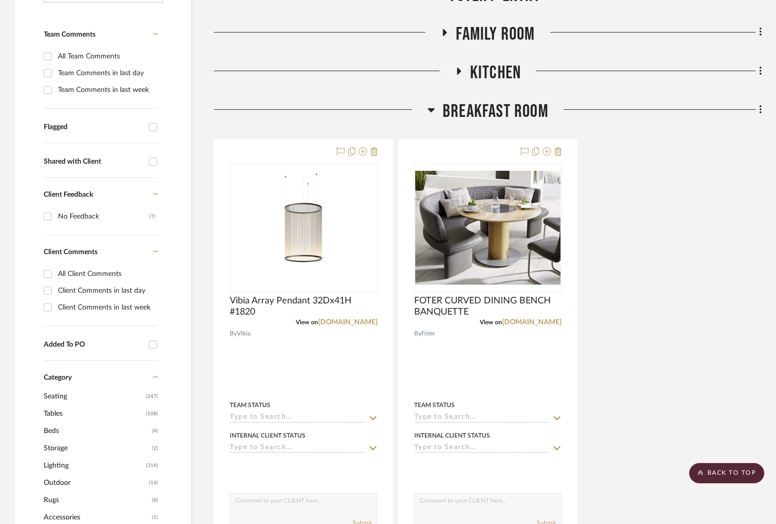
click at [437, 112] on h3 "BREAKFAST ROOM" at bounding box center [487, 112] width 121 height 22
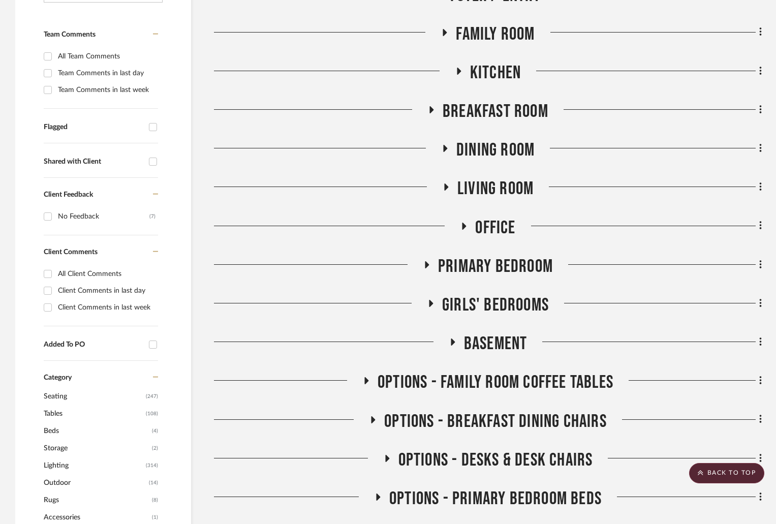
click at [456, 75] on icon at bounding box center [458, 71] width 12 height 8
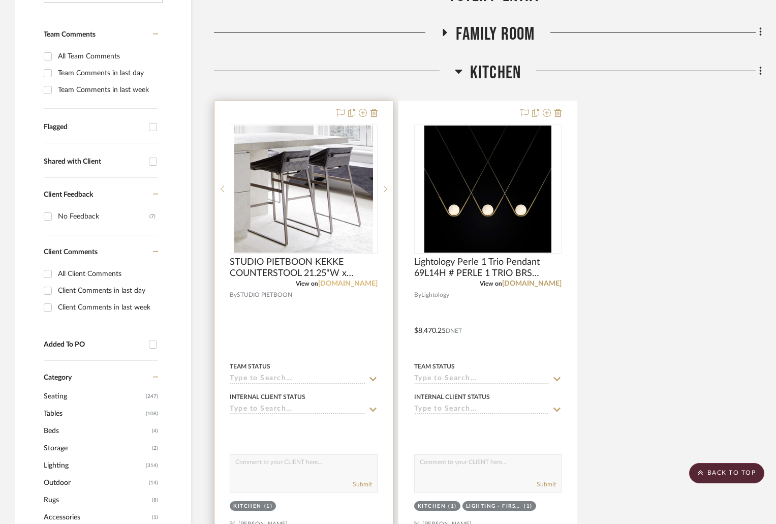
click at [358, 284] on link "[DOMAIN_NAME]" at bounding box center [347, 283] width 59 height 7
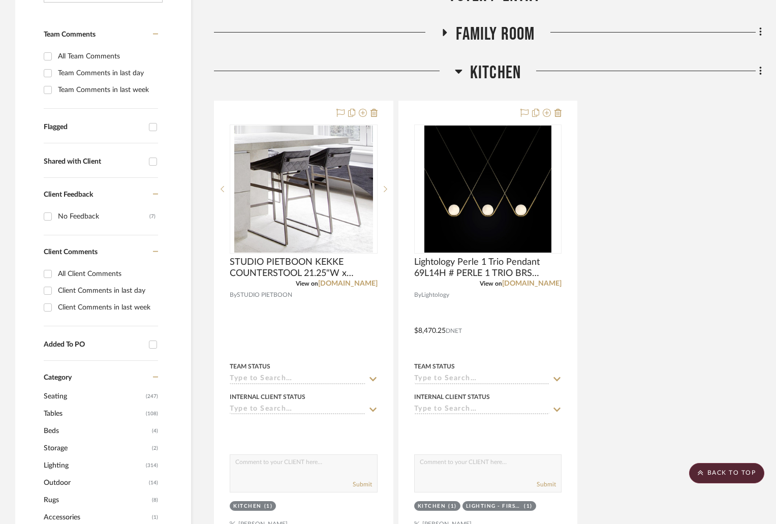
scroll to position [51, 0]
